Goal: Information Seeking & Learning: Learn about a topic

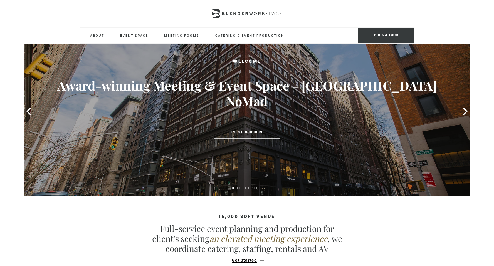
scroll to position [27, 0]
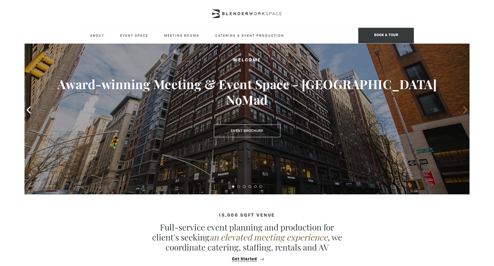
click at [465, 111] on icon at bounding box center [465, 110] width 7 height 7
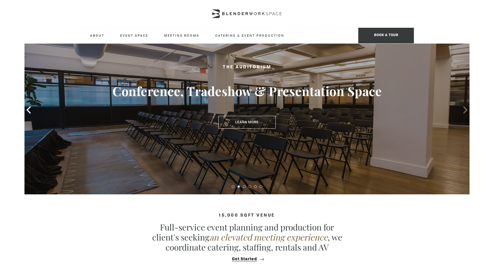
click at [465, 111] on icon at bounding box center [465, 110] width 7 height 7
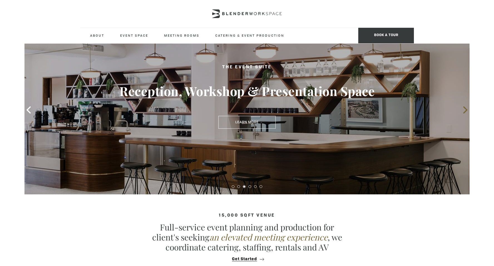
click at [465, 111] on icon at bounding box center [465, 110] width 7 height 7
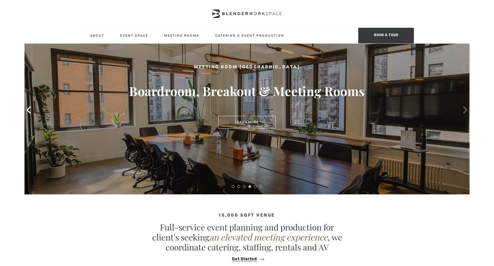
click at [465, 111] on icon at bounding box center [465, 110] width 7 height 7
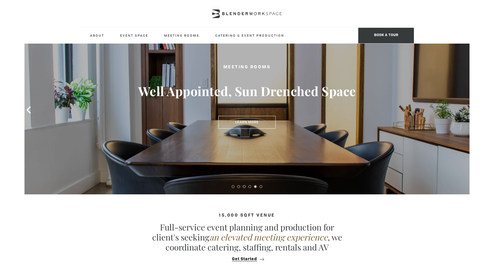
click at [465, 111] on icon at bounding box center [465, 110] width 7 height 7
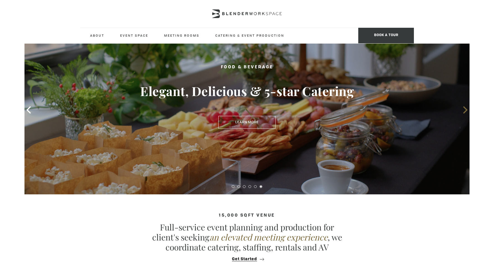
click at [465, 111] on icon at bounding box center [465, 110] width 7 height 7
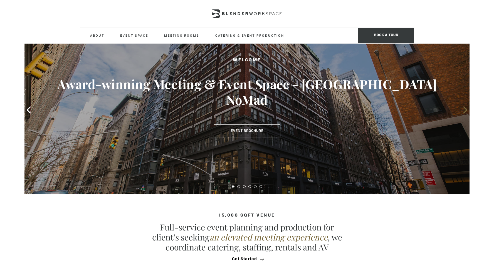
click at [465, 111] on icon at bounding box center [465, 110] width 7 height 7
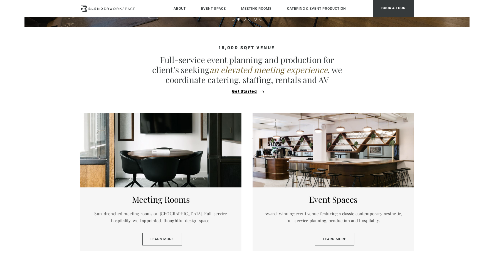
scroll to position [277, 0]
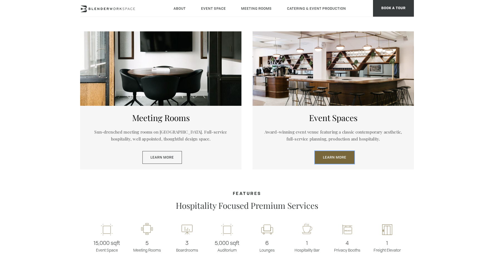
click at [341, 159] on link "Learn More" at bounding box center [334, 157] width 39 height 13
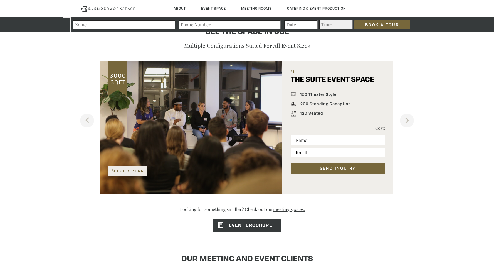
scroll to position [445, 0]
